Goal: Information Seeking & Learning: Check status

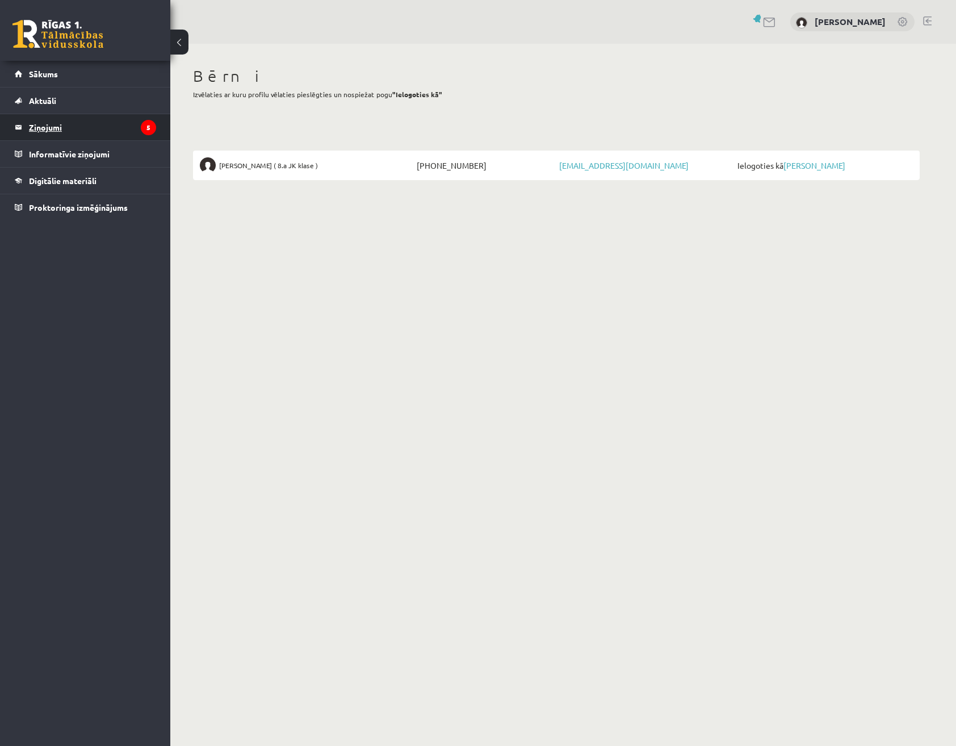
click at [73, 117] on legend "Ziņojumi 5" at bounding box center [92, 127] width 127 height 26
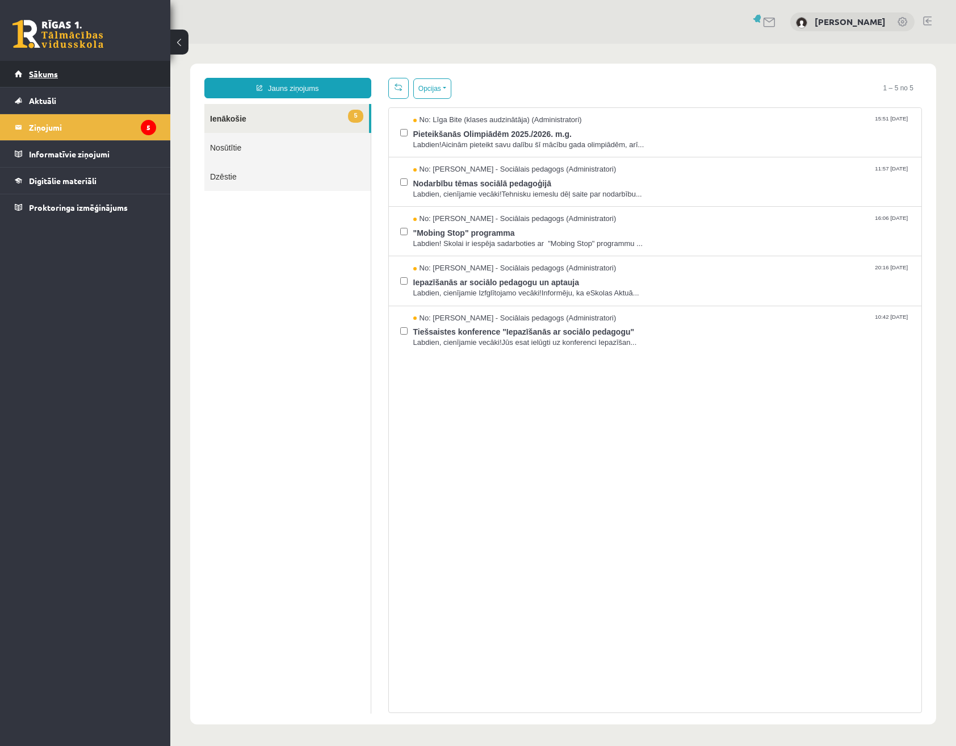
click at [53, 70] on span "Sākums" at bounding box center [43, 74] width 29 height 10
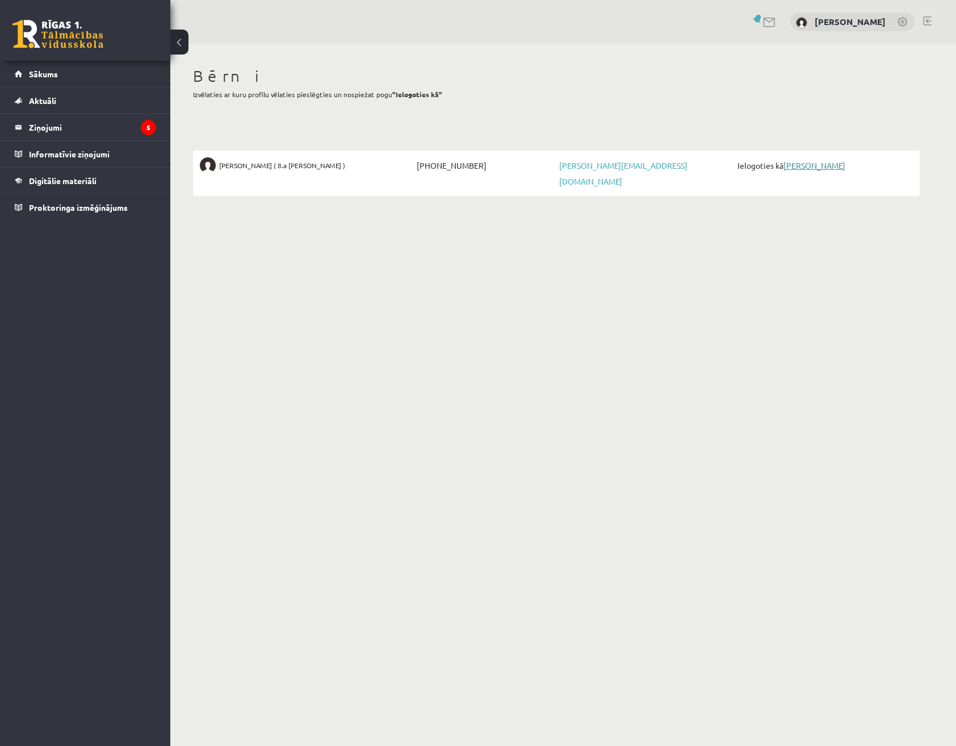
click at [809, 168] on link "[PERSON_NAME]" at bounding box center [815, 165] width 62 height 10
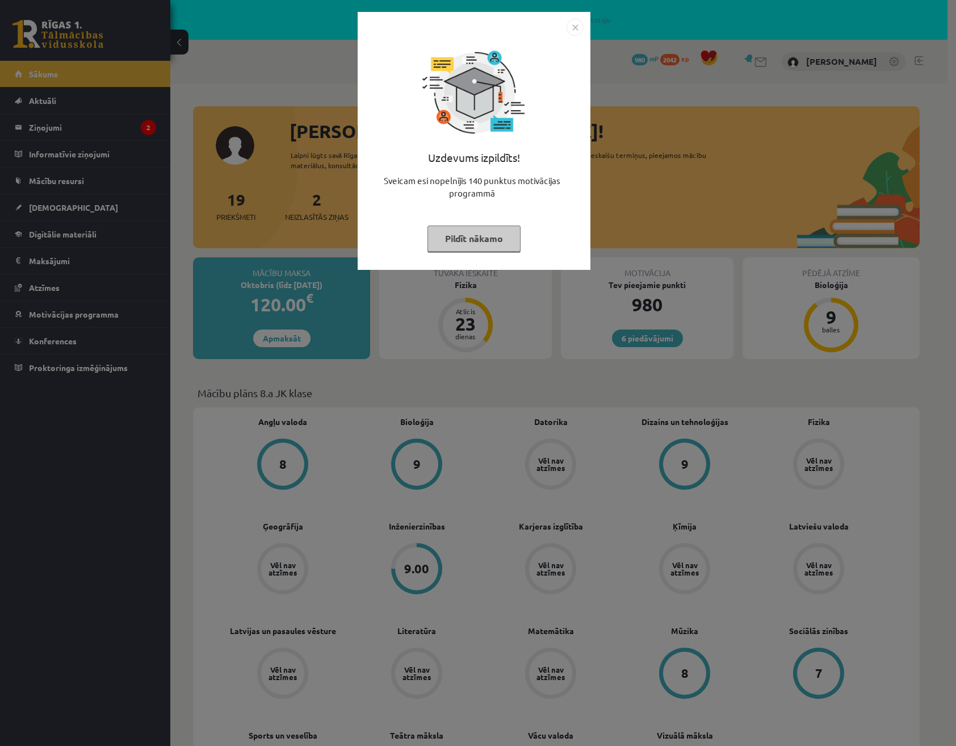
click at [578, 26] on img "Close" at bounding box center [575, 27] width 17 height 17
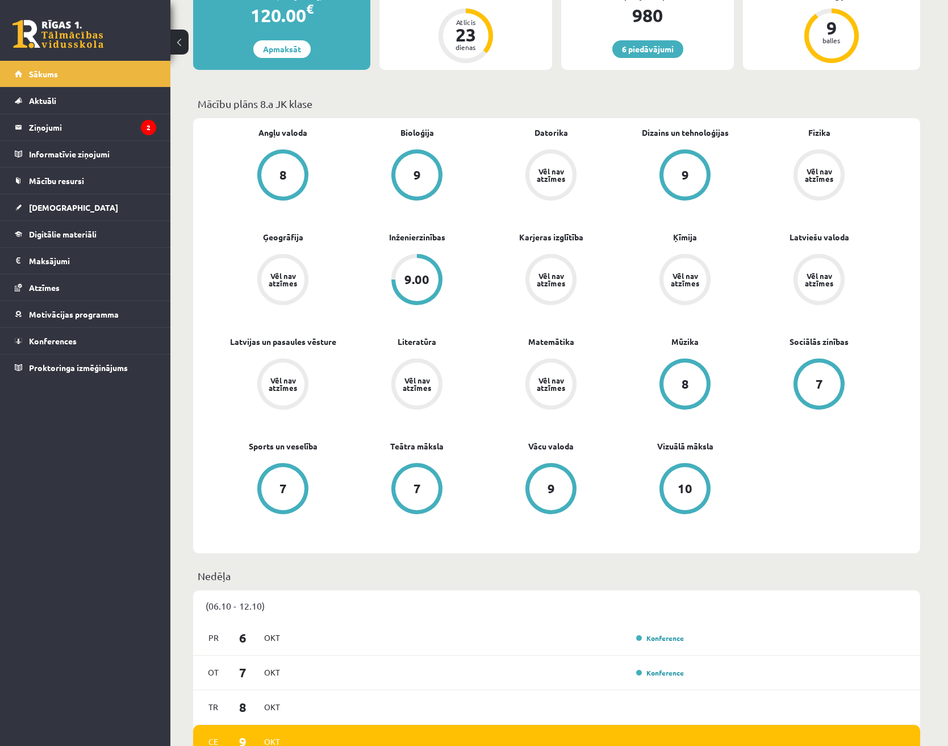
scroll to position [290, 0]
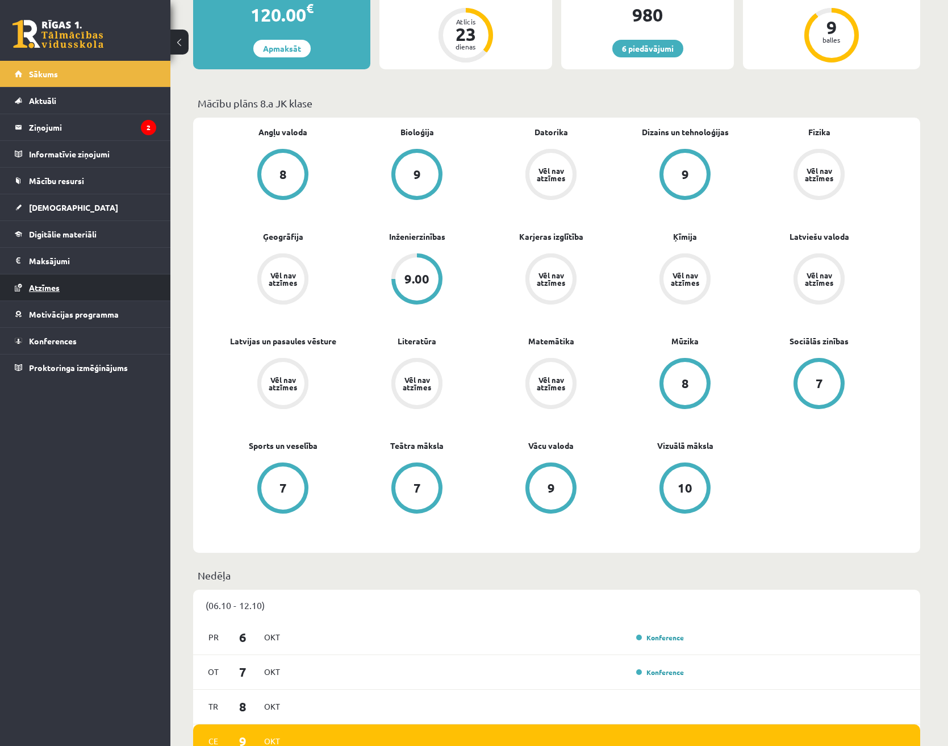
click at [45, 291] on span "Atzīmes" at bounding box center [44, 287] width 31 height 10
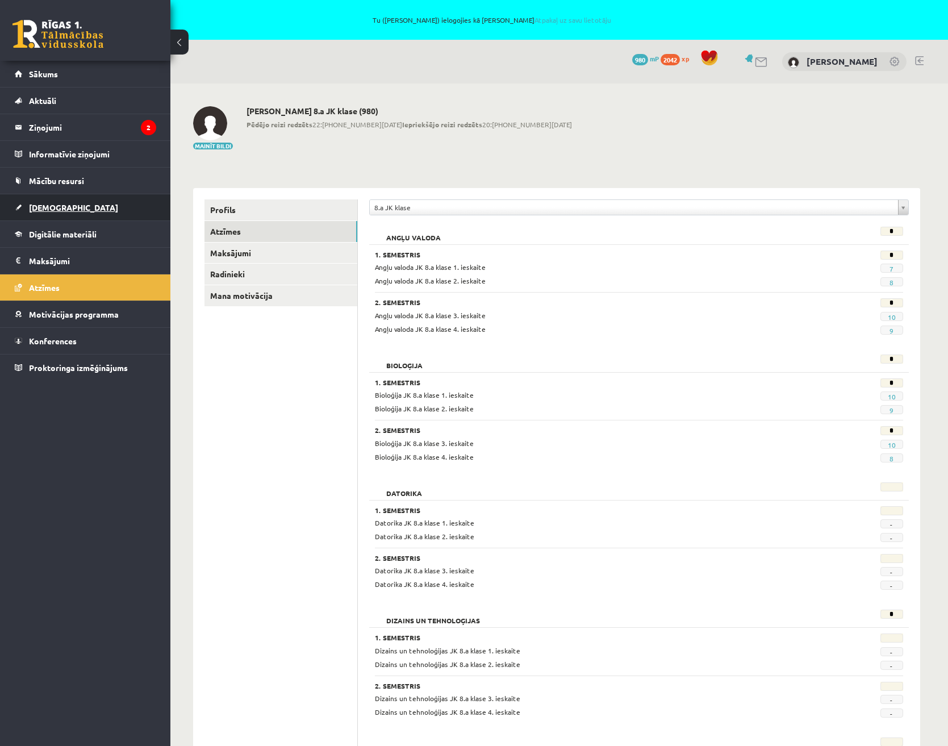
click at [48, 204] on span "Ieskaites" at bounding box center [73, 207] width 89 height 10
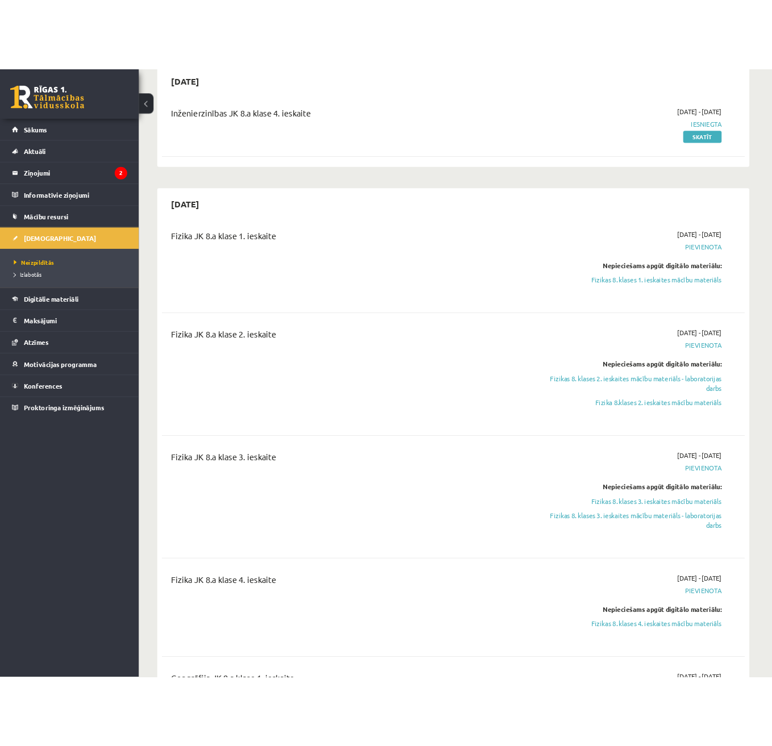
scroll to position [119, 0]
